Goal: Leave review/rating: Leave review/rating

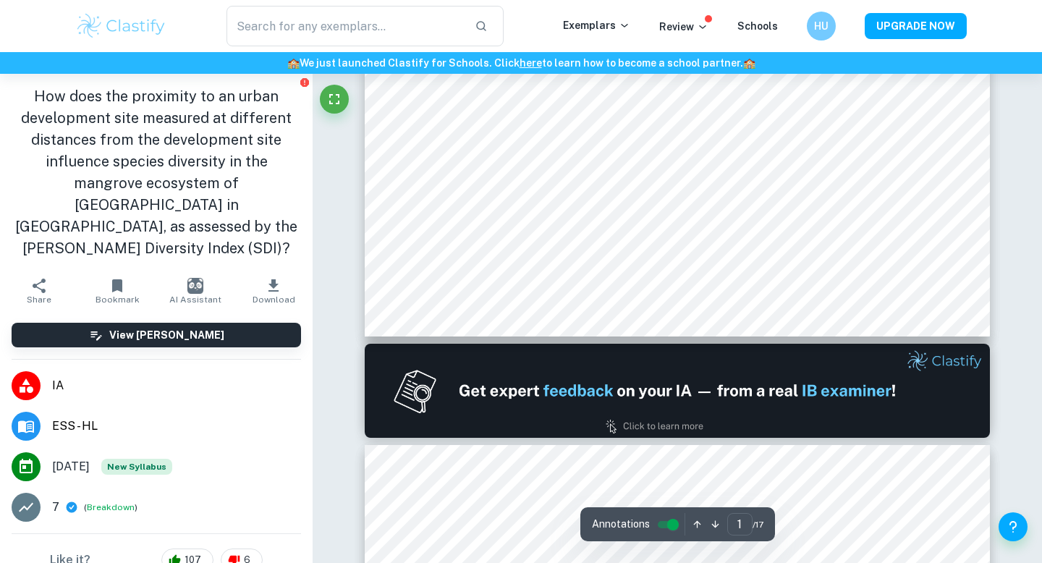
type input "2"
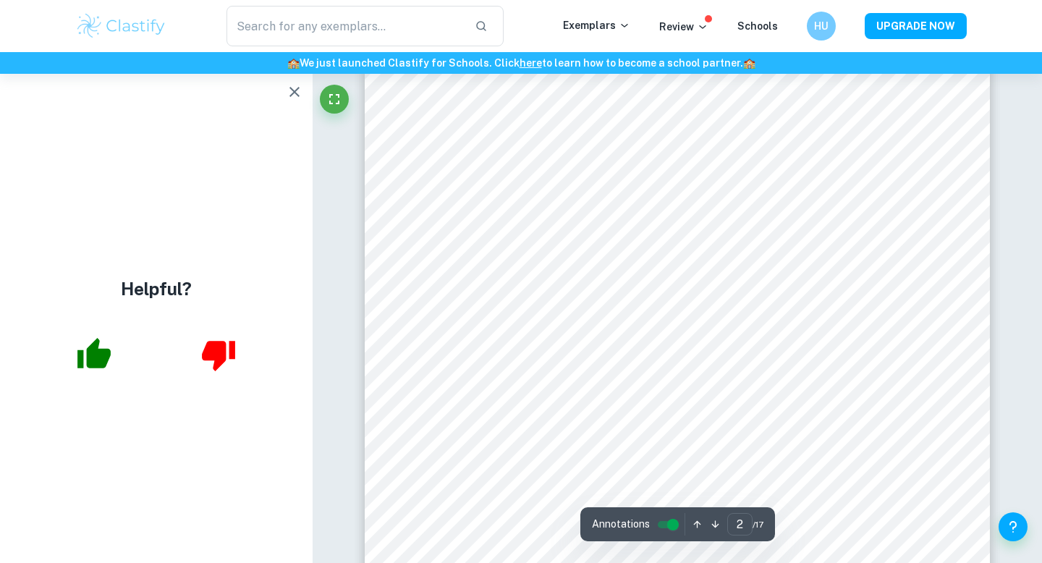
scroll to position [989, 0]
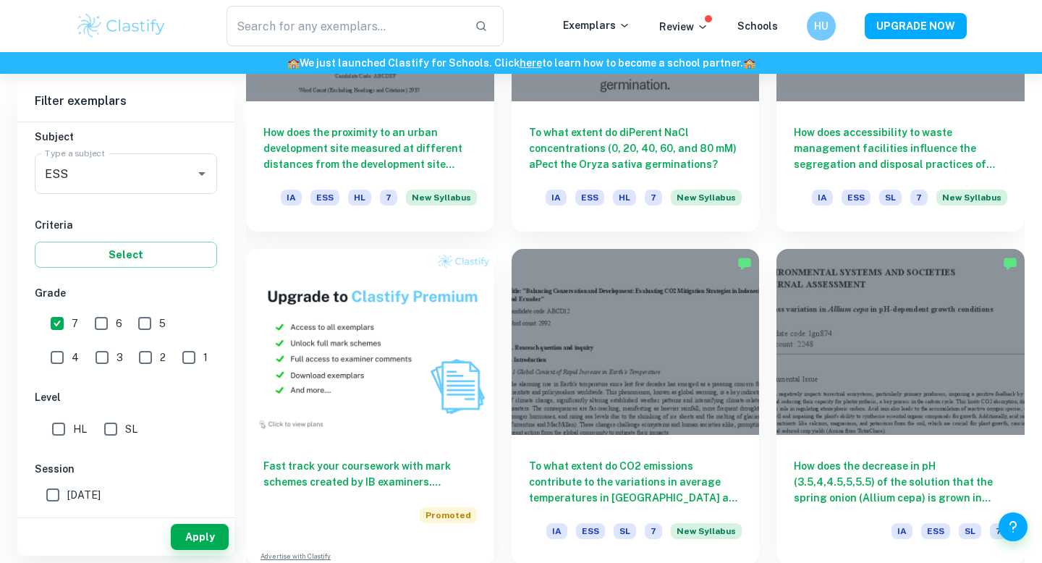
scroll to position [1101, 0]
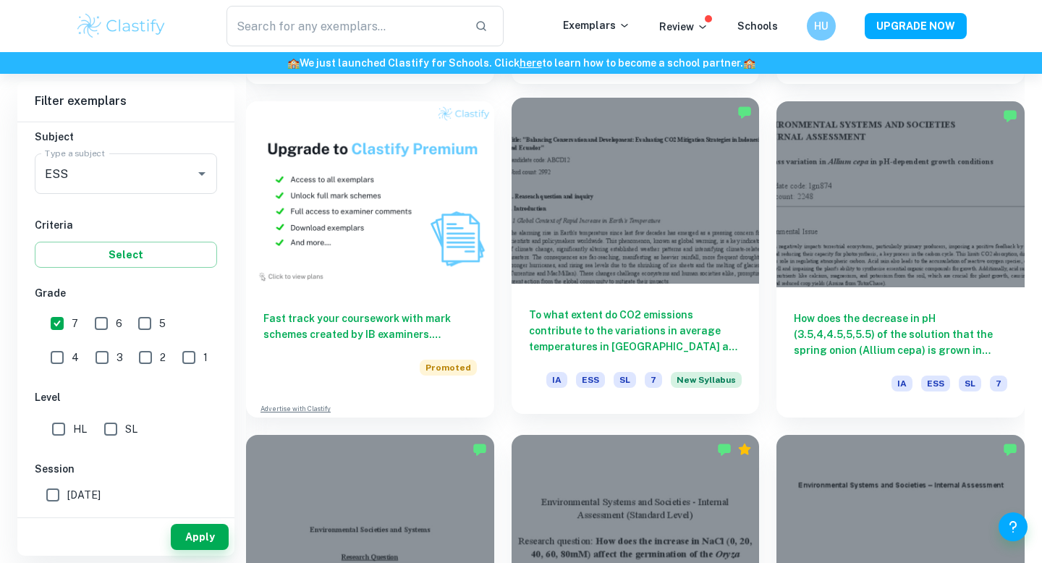
click at [662, 278] on div at bounding box center [635, 191] width 248 height 186
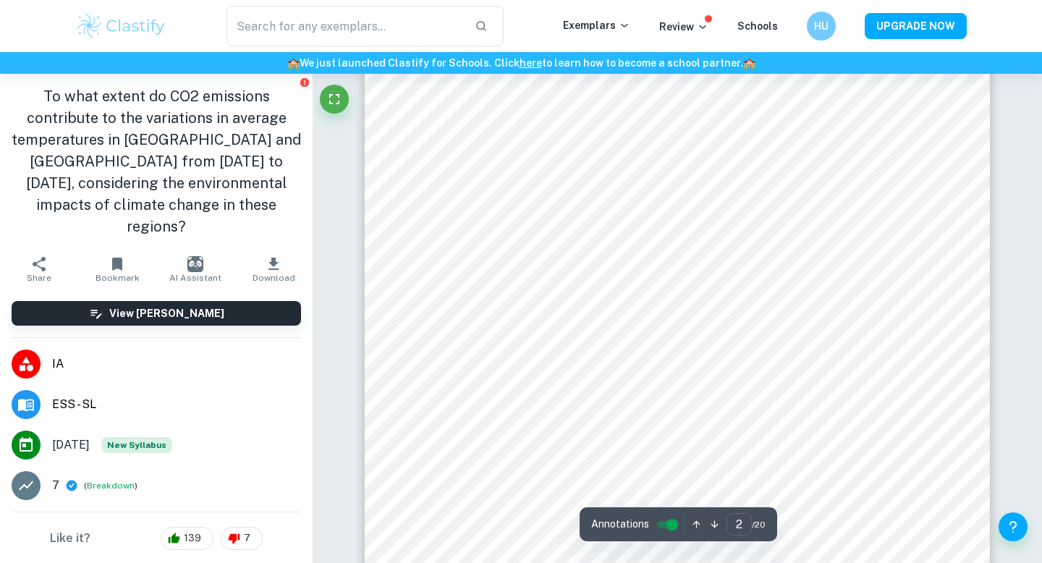
scroll to position [1119, 0]
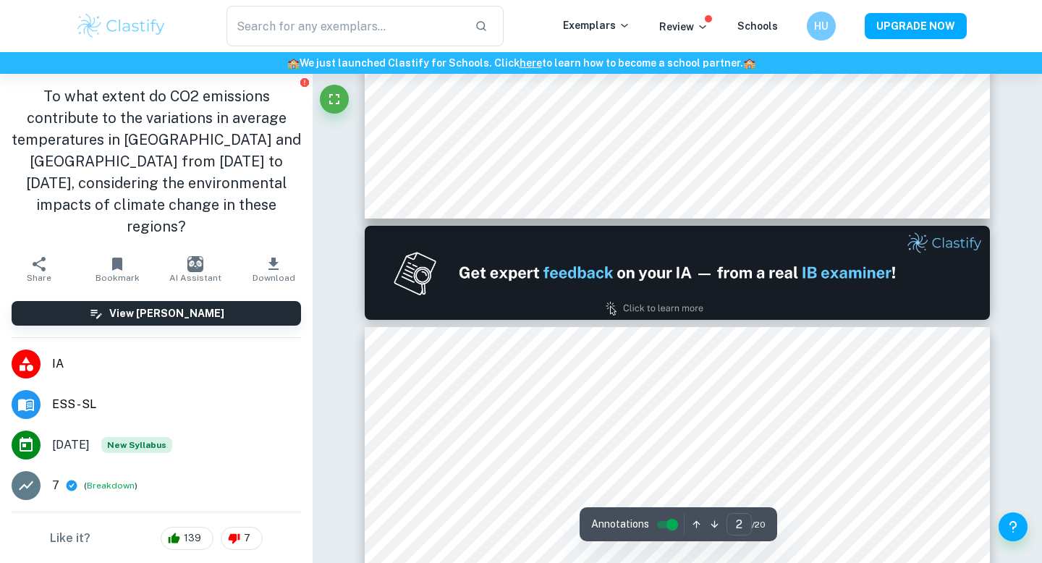
type input "1"
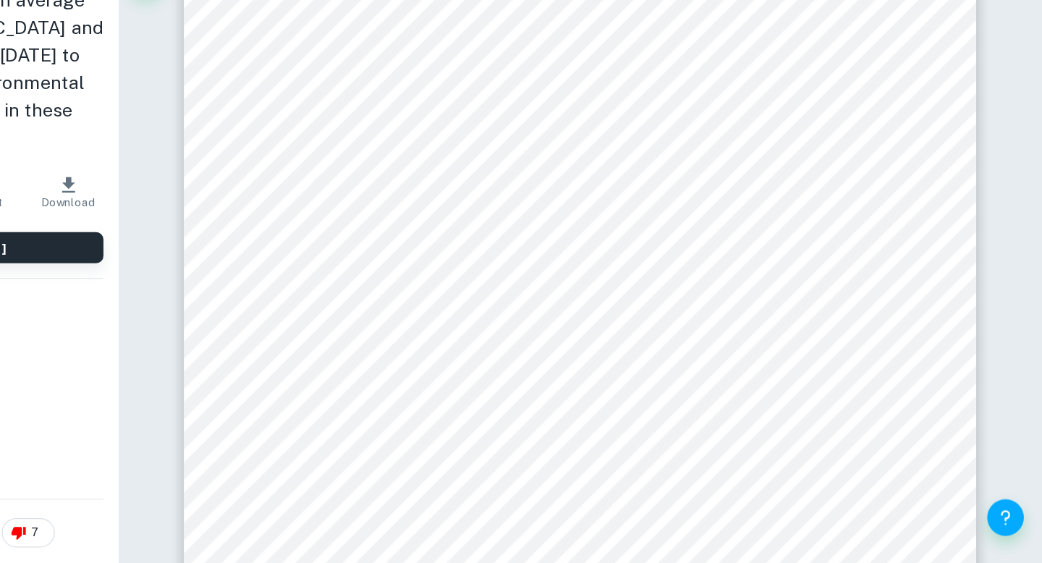
scroll to position [125, 0]
